Goal: Find specific page/section: Find specific page/section

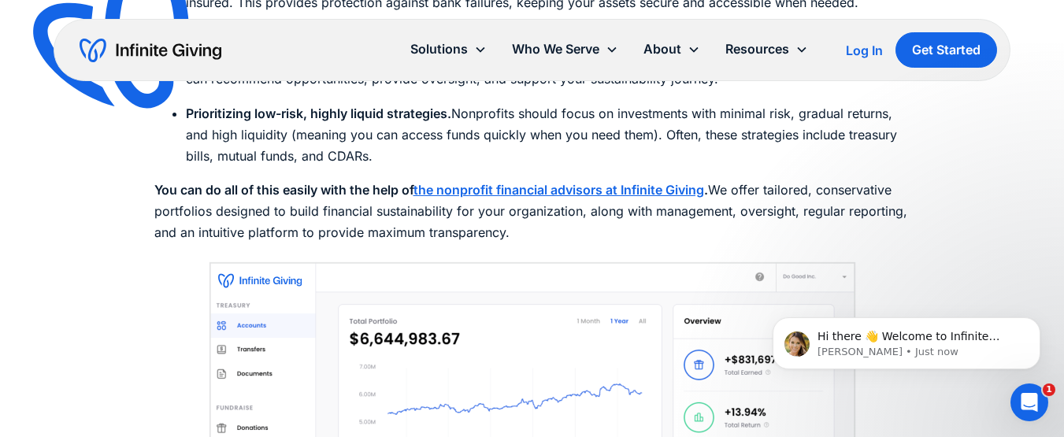
scroll to position [6709, 0]
click at [383, 186] on strong "You can do all of this easily with the help of" at bounding box center [283, 189] width 259 height 16
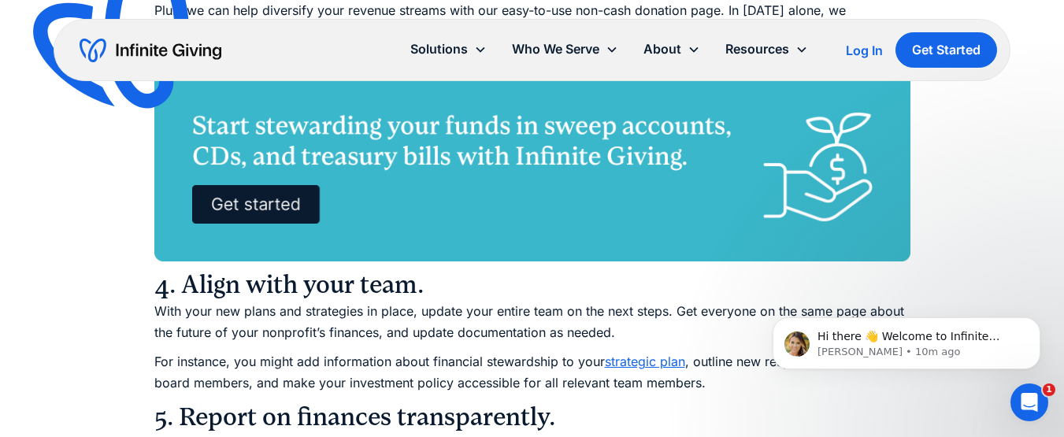
scroll to position [7443, 0]
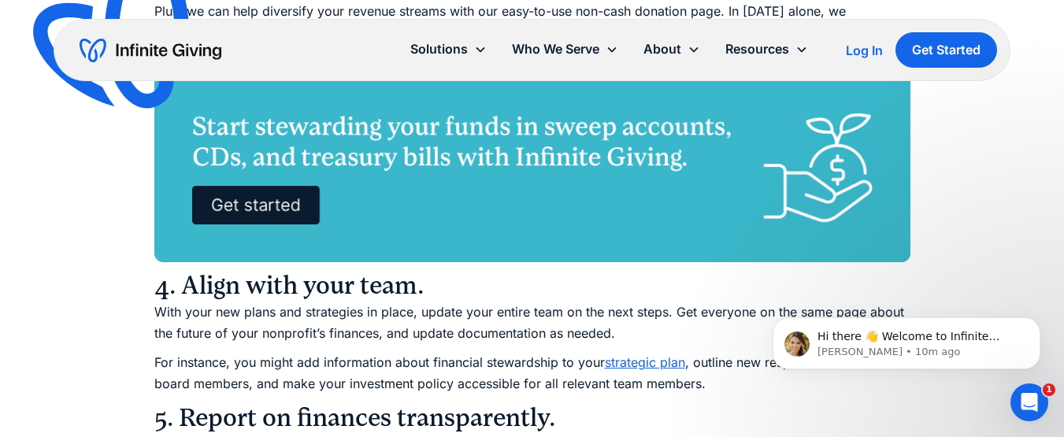
click at [383, 186] on img at bounding box center [532, 167] width 756 height 189
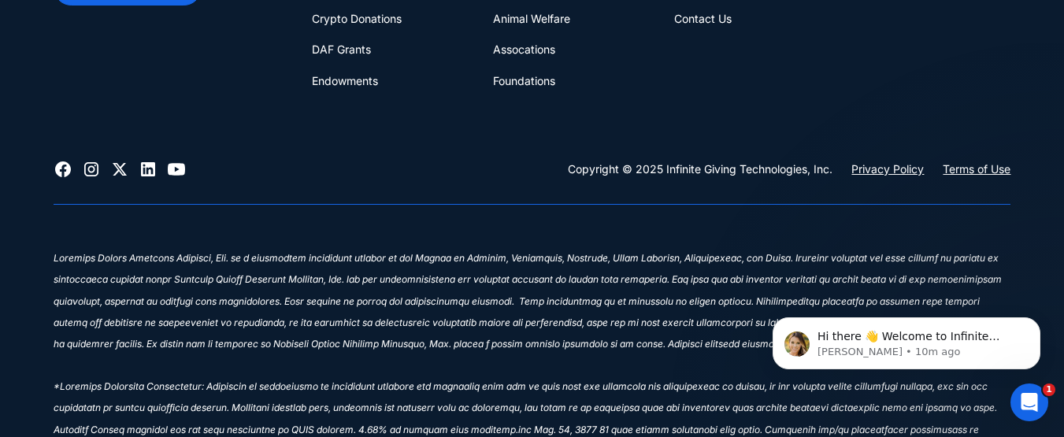
scroll to position [912, 0]
click at [383, 186] on div "Financial Stewardship for Greater Impact Get Started Today What We Do Donation …" at bounding box center [532, 217] width 957 height 942
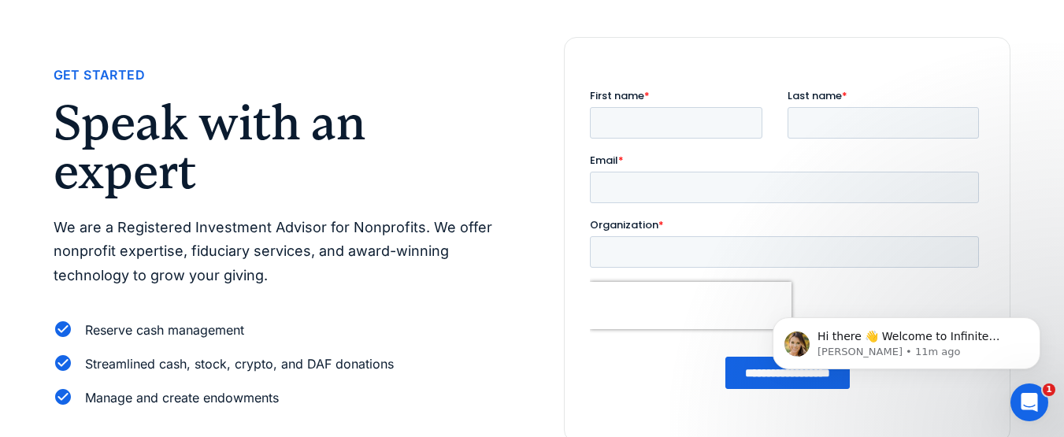
scroll to position [0, 0]
